Goal: Task Accomplishment & Management: Use online tool/utility

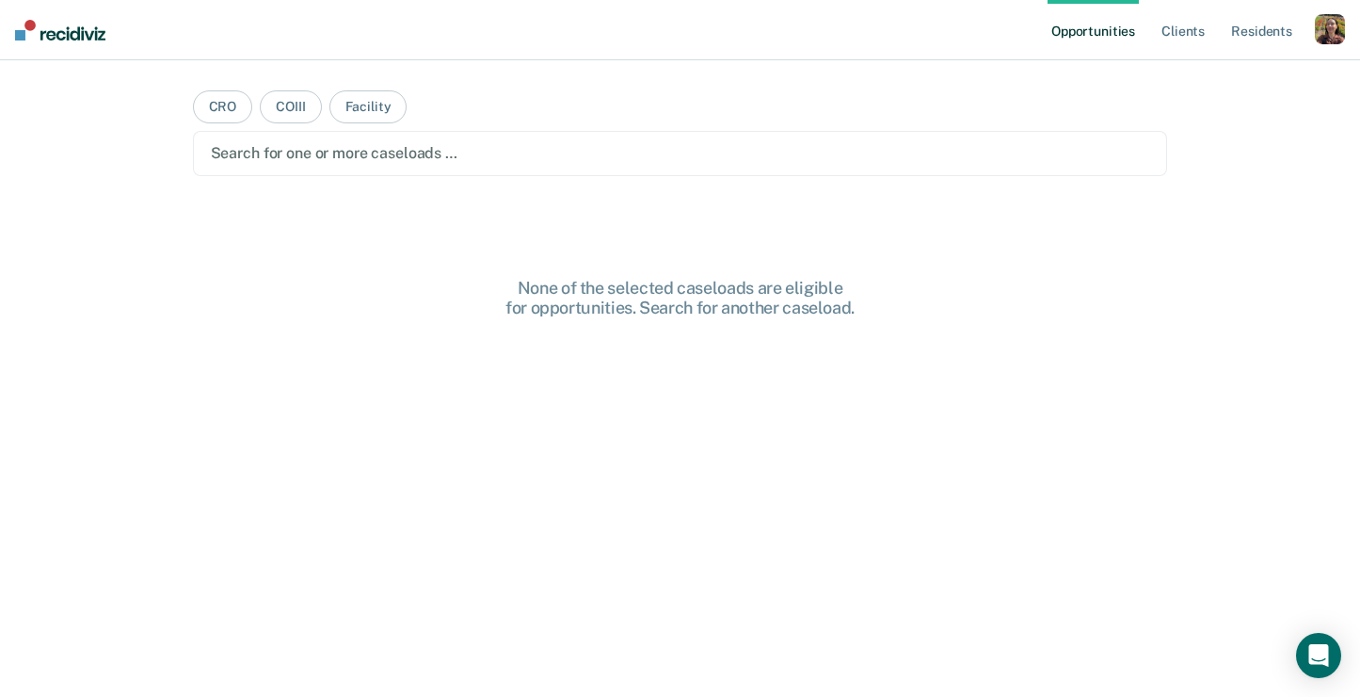
click at [1326, 40] on div "button" at bounding box center [1330, 29] width 30 height 30
click at [1212, 72] on link "Profile" at bounding box center [1255, 77] width 152 height 16
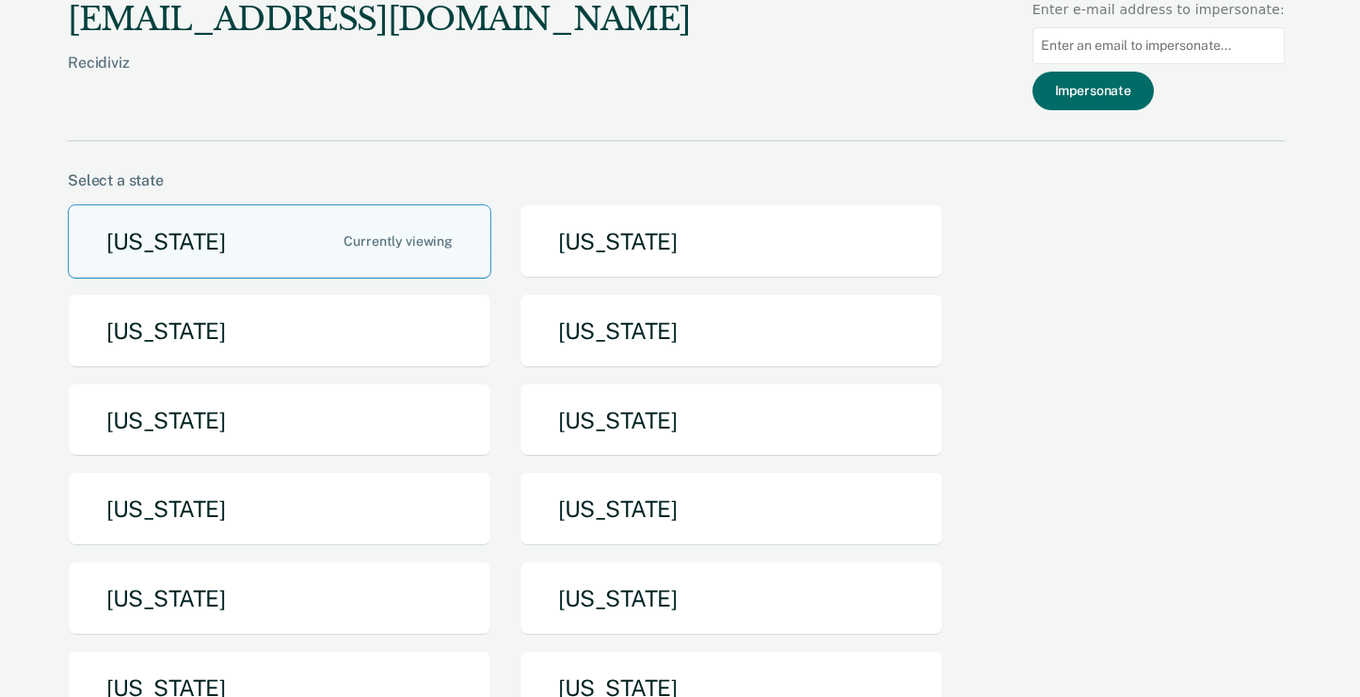
click at [1160, 44] on input at bounding box center [1159, 45] width 252 height 37
paste input "[EMAIL_ADDRESS][US_STATE][DOMAIN_NAME]"
type input "[EMAIL_ADDRESS][US_STATE][DOMAIN_NAME]"
click at [1136, 91] on button "Impersonate" at bounding box center [1093, 91] width 121 height 39
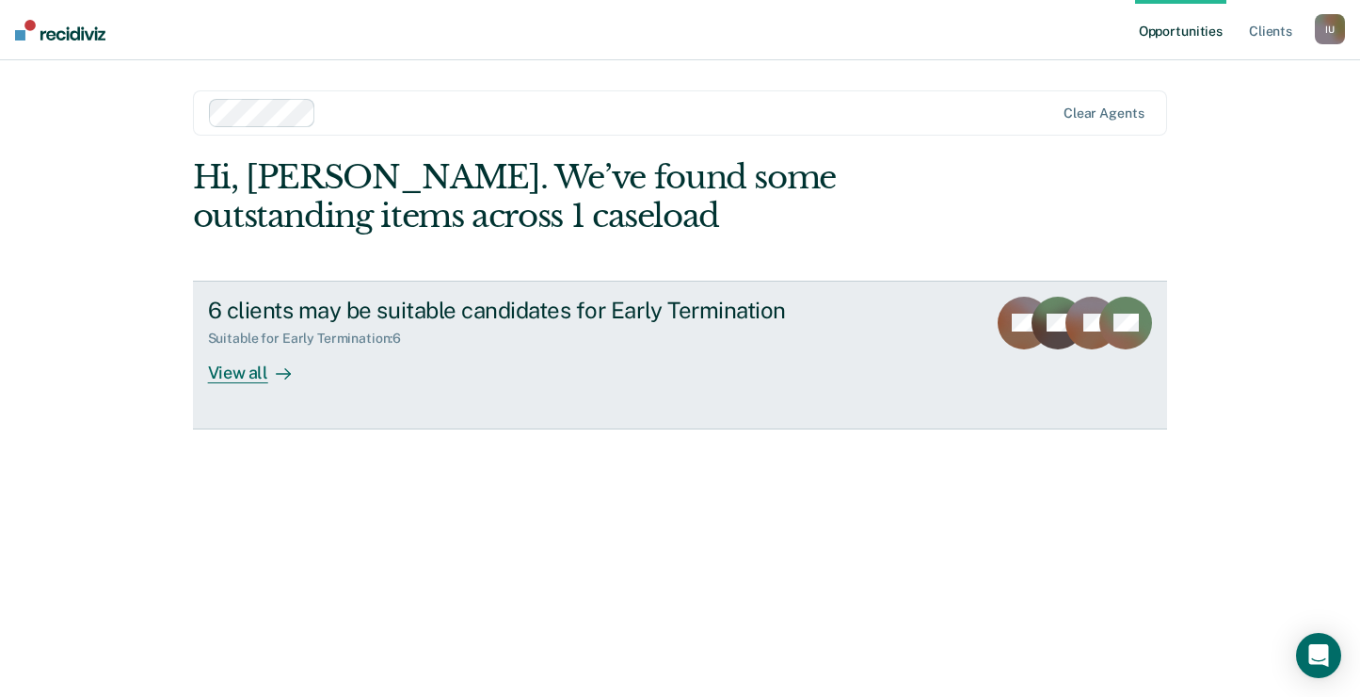
click at [253, 379] on div "View all" at bounding box center [260, 364] width 105 height 37
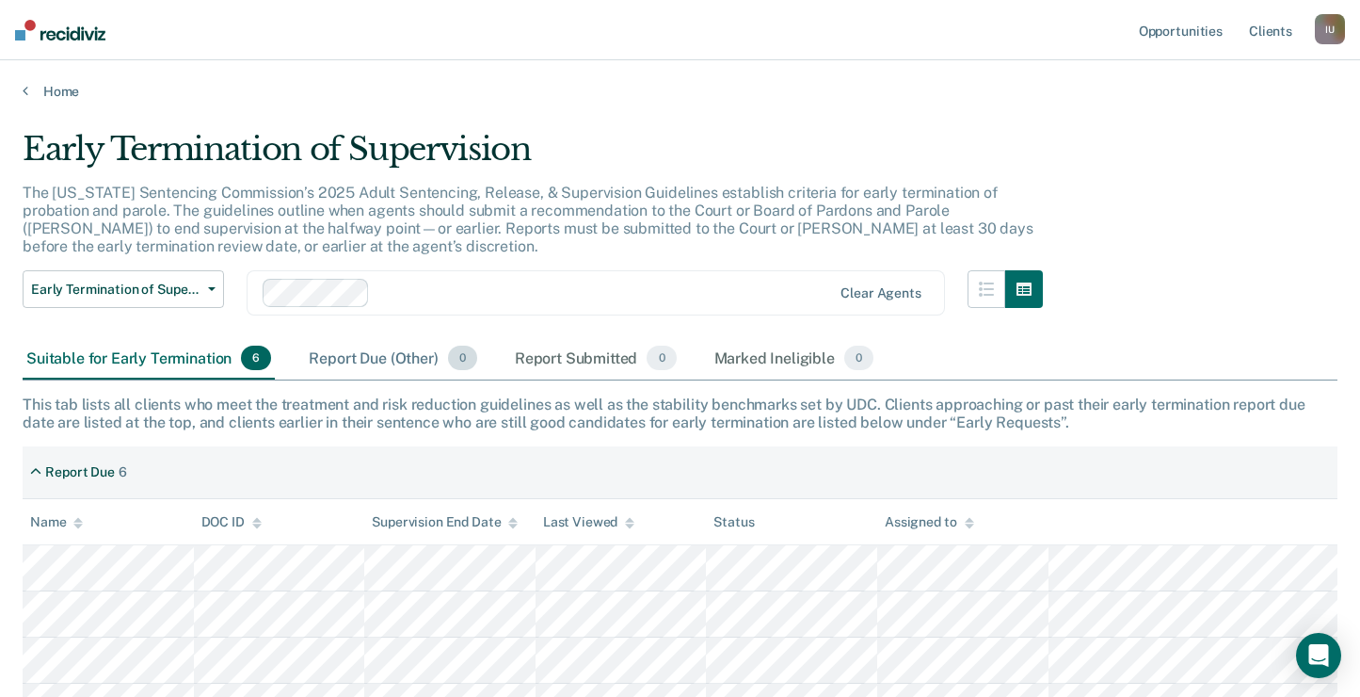
click at [393, 369] on div "Report Due (Other) 0" at bounding box center [392, 358] width 175 height 41
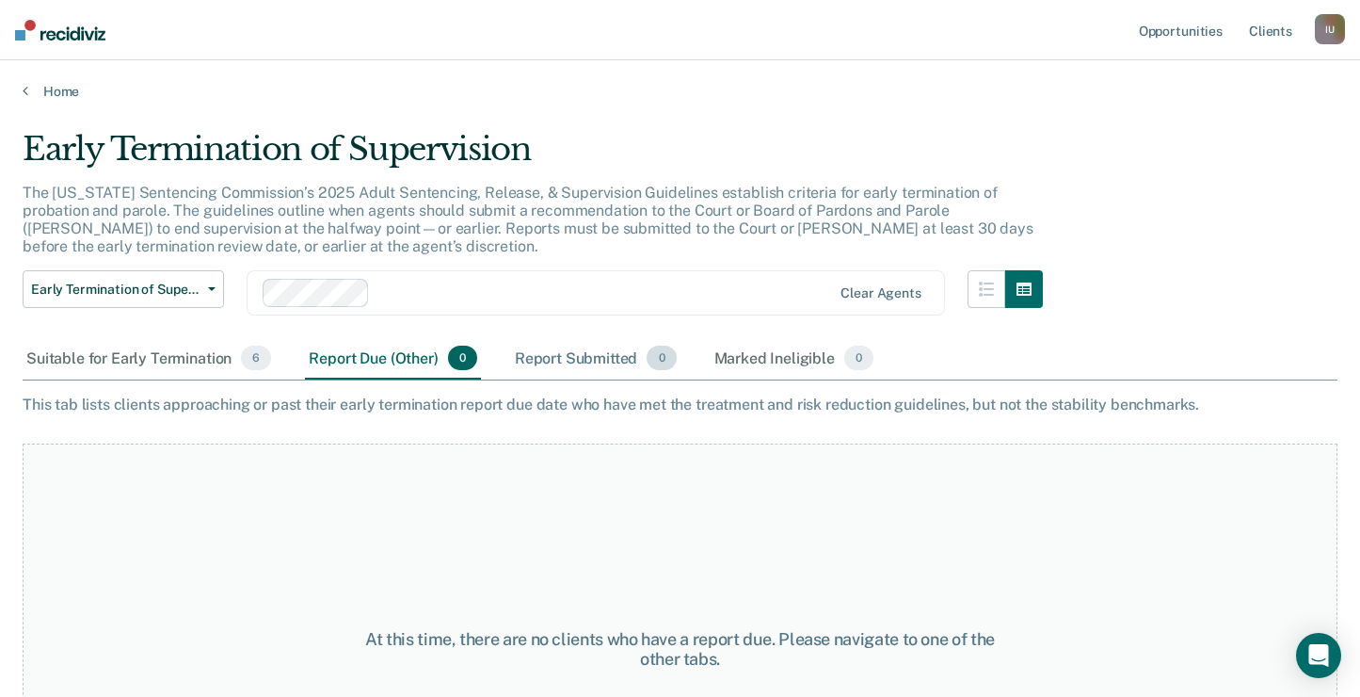
click at [552, 347] on div "Report Submitted 0" at bounding box center [595, 358] width 169 height 41
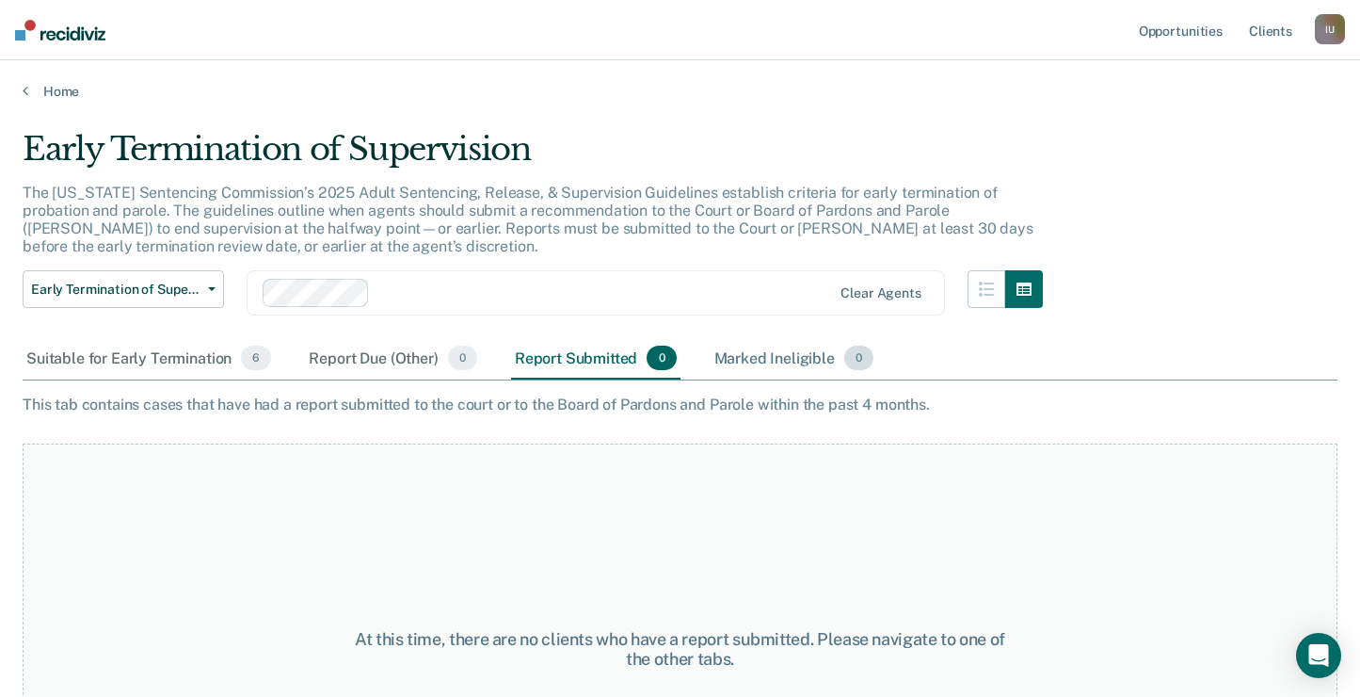
click at [731, 347] on div "Marked Ineligible 0" at bounding box center [795, 358] width 168 height 41
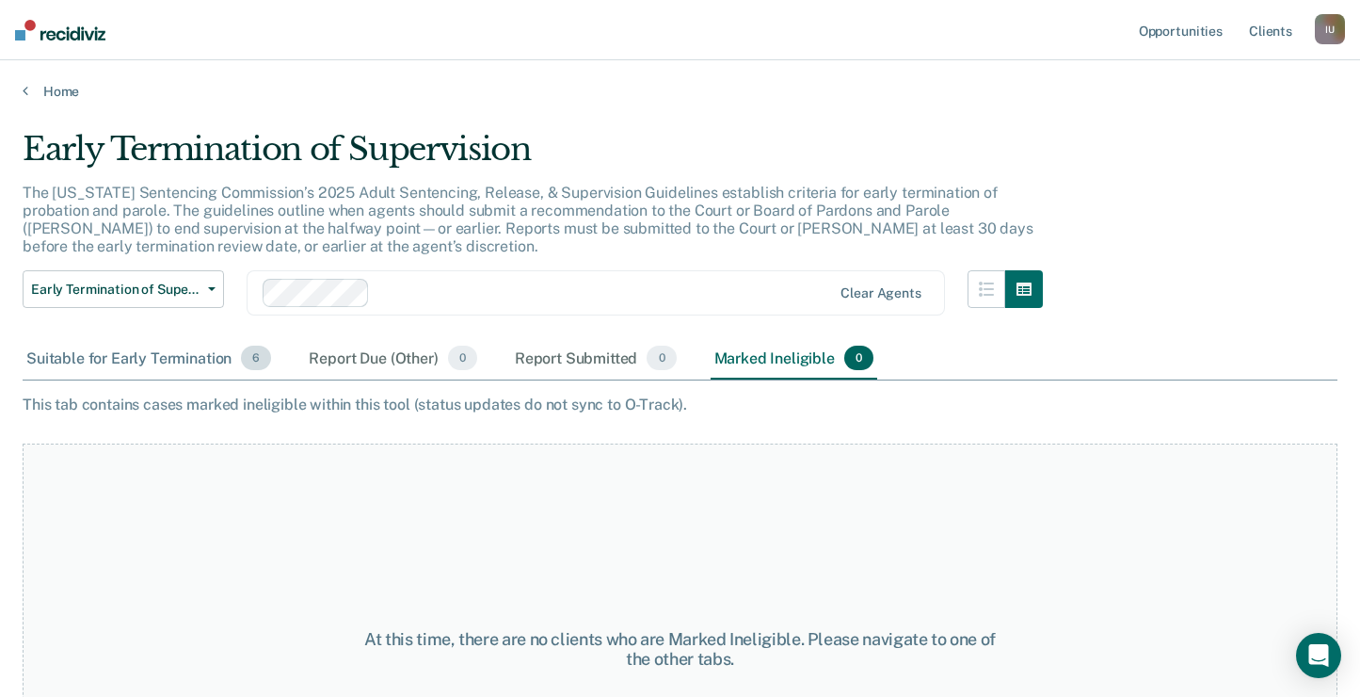
click at [221, 364] on div "Suitable for Early Termination 6" at bounding box center [149, 358] width 252 height 41
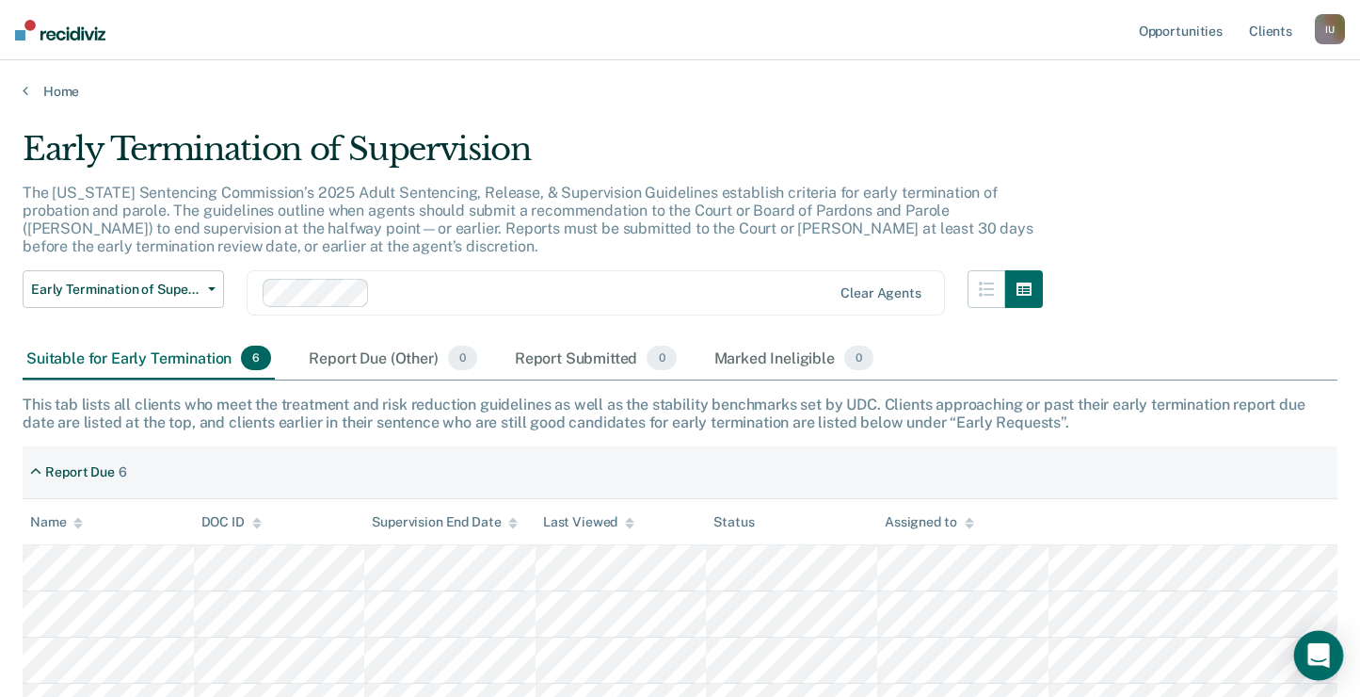
click at [1322, 656] on icon "Open Intercom Messenger" at bounding box center [1319, 655] width 22 height 24
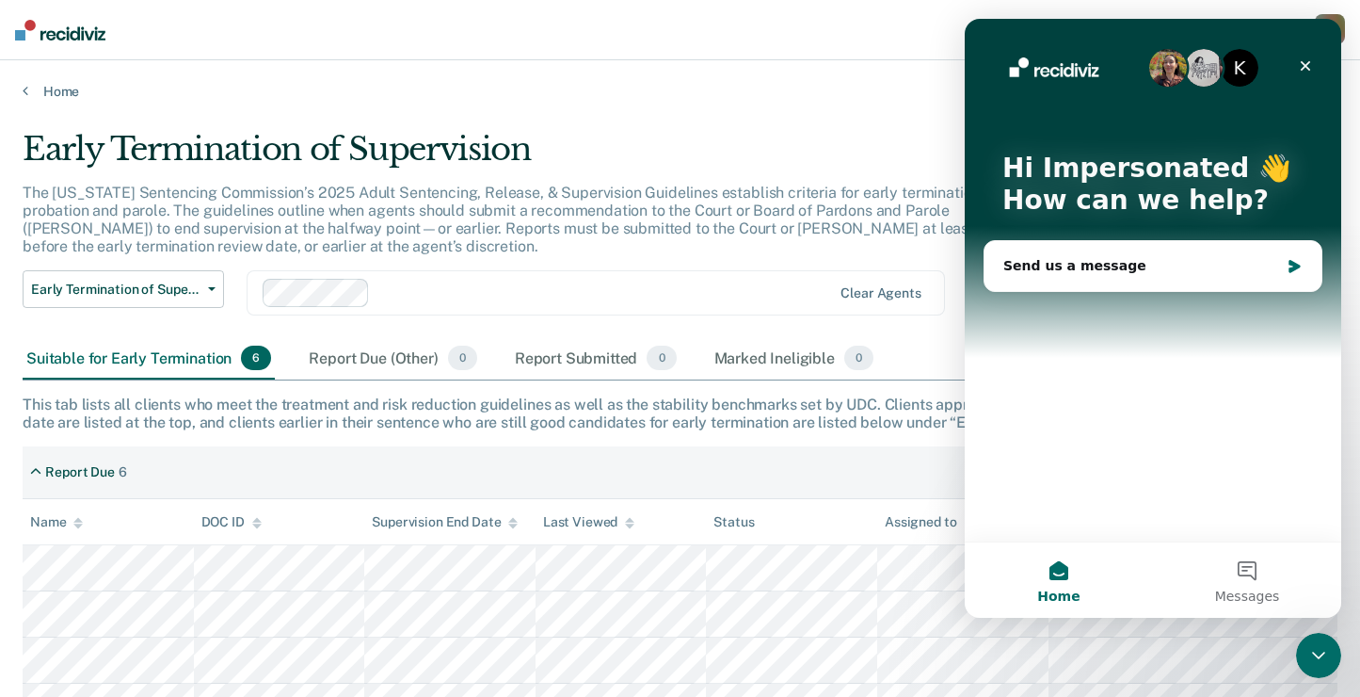
click at [1323, 656] on icon "Close Intercom Messenger" at bounding box center [1319, 655] width 23 height 23
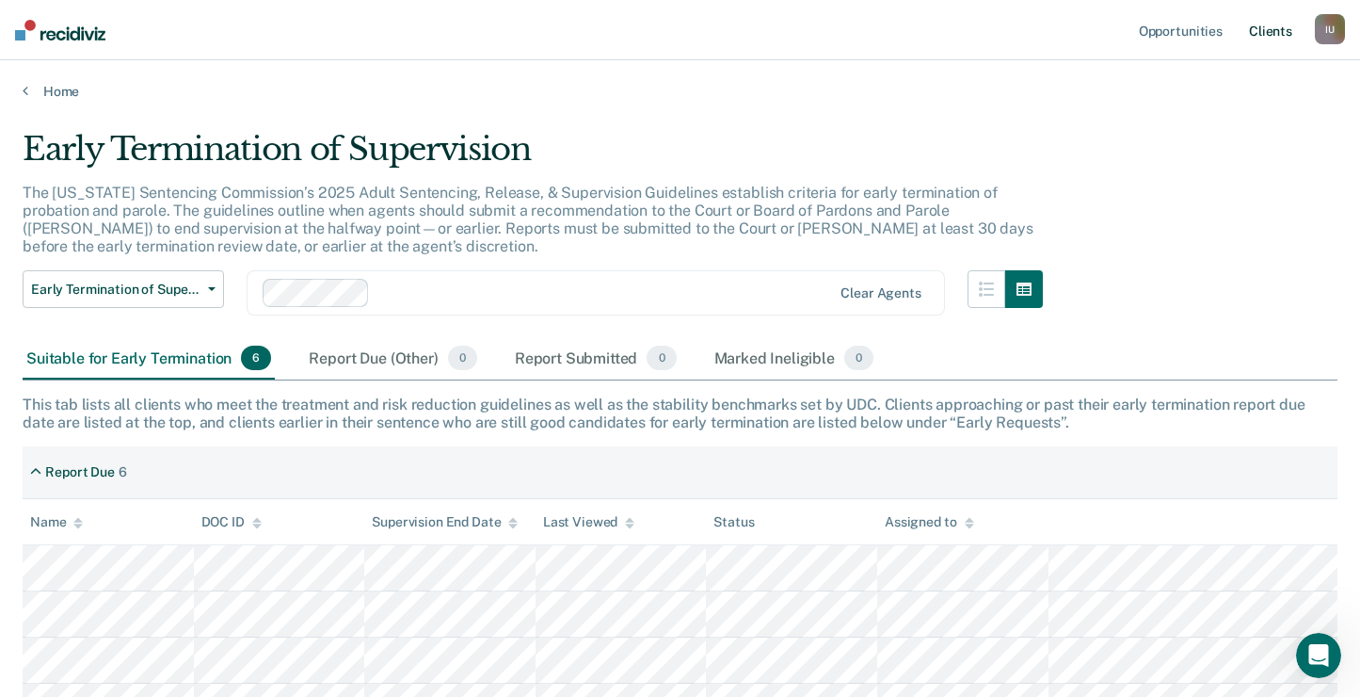
click at [1278, 32] on link "Client s" at bounding box center [1271, 30] width 51 height 60
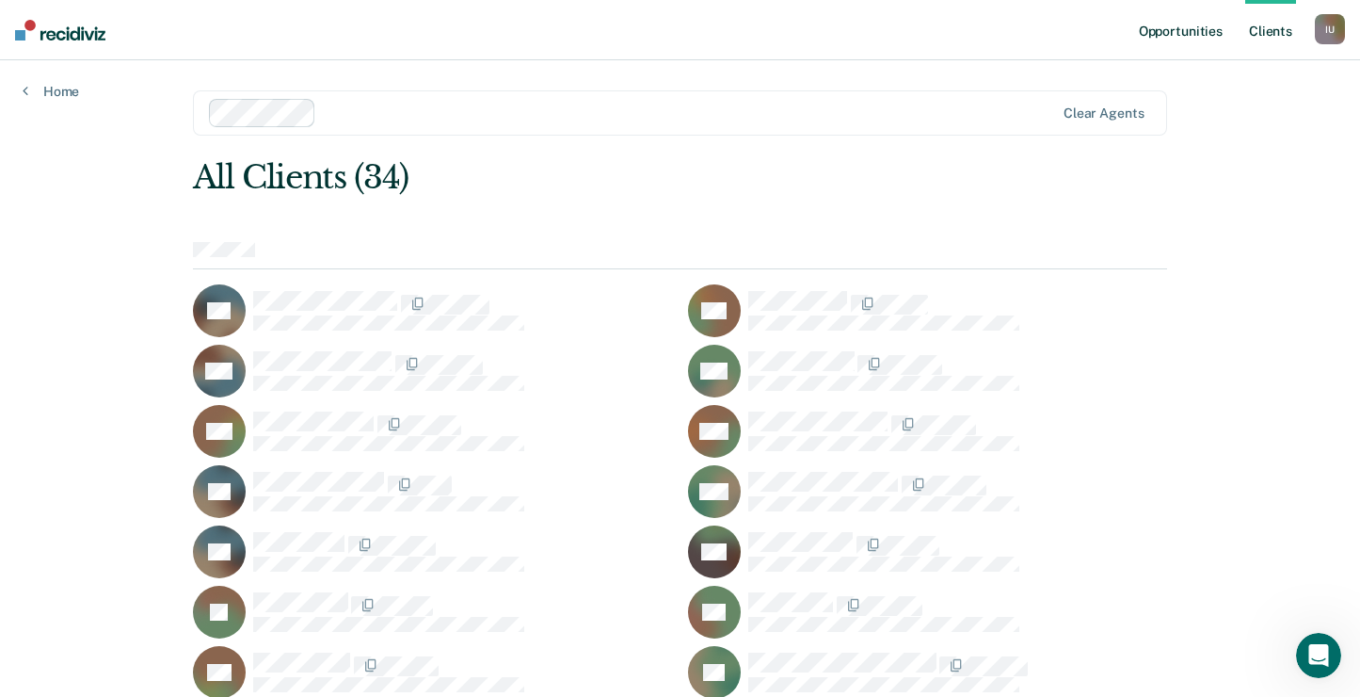
click at [1184, 25] on link "Opportunities" at bounding box center [1180, 30] width 91 height 60
